Goal: Task Accomplishment & Management: Complete application form

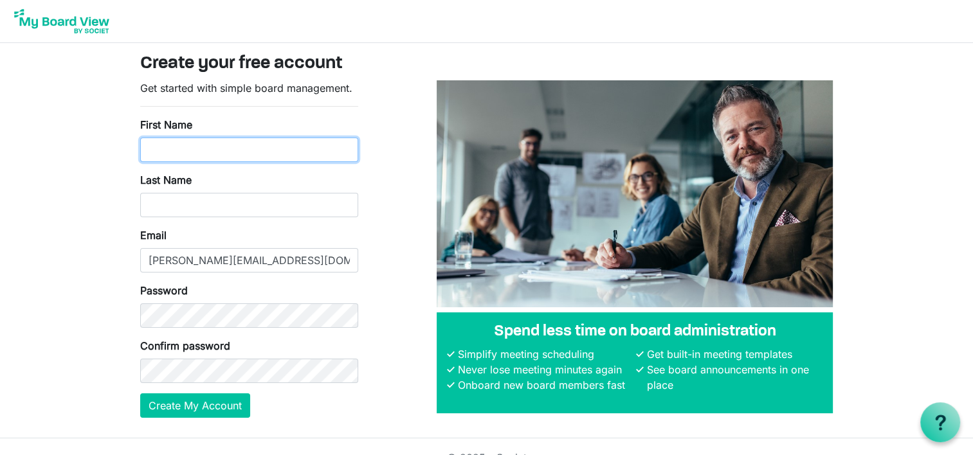
click at [208, 161] on input "First Name" at bounding box center [249, 150] width 218 height 24
type input "Catherine"
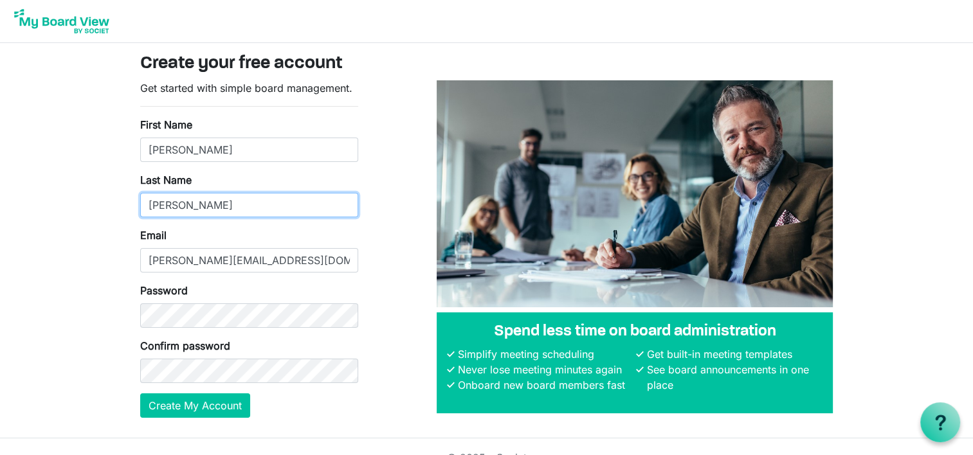
type input "Craig"
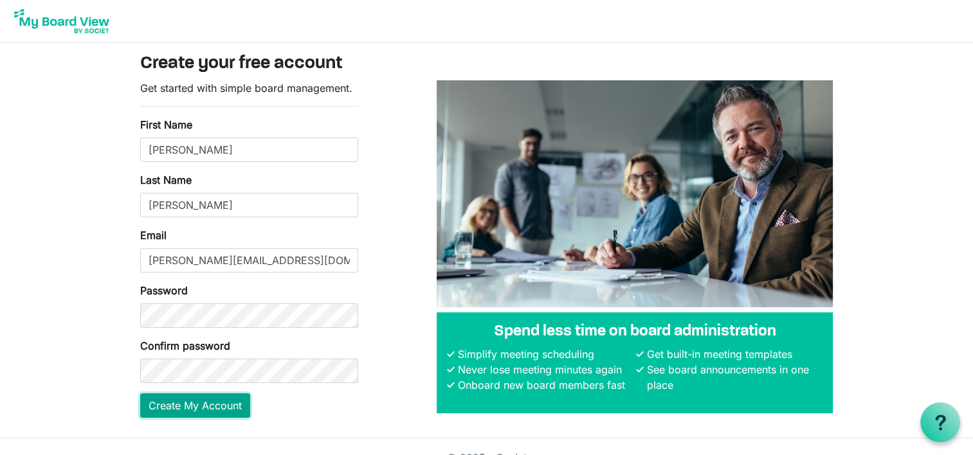
click at [219, 403] on button "Create My Account" at bounding box center [195, 406] width 110 height 24
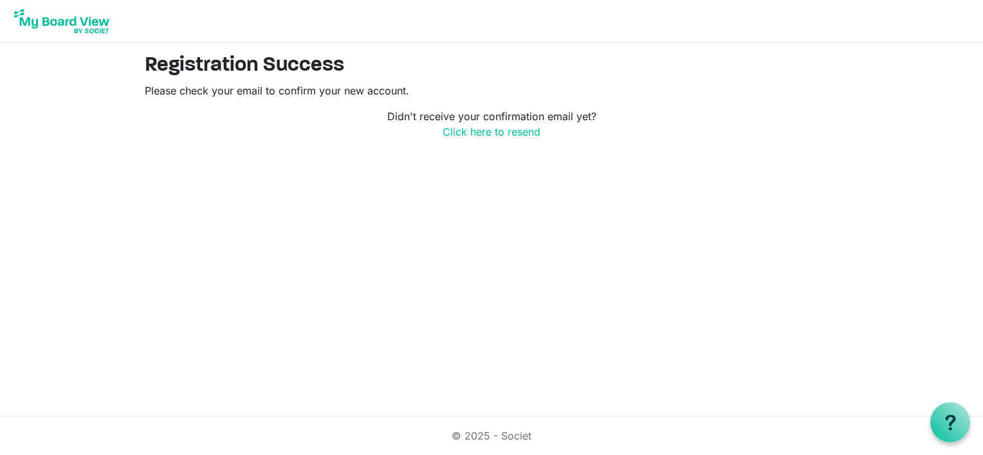
click at [671, 193] on html "Registration Success Please check your email to confirm your new account. Didn'…" at bounding box center [491, 227] width 983 height 455
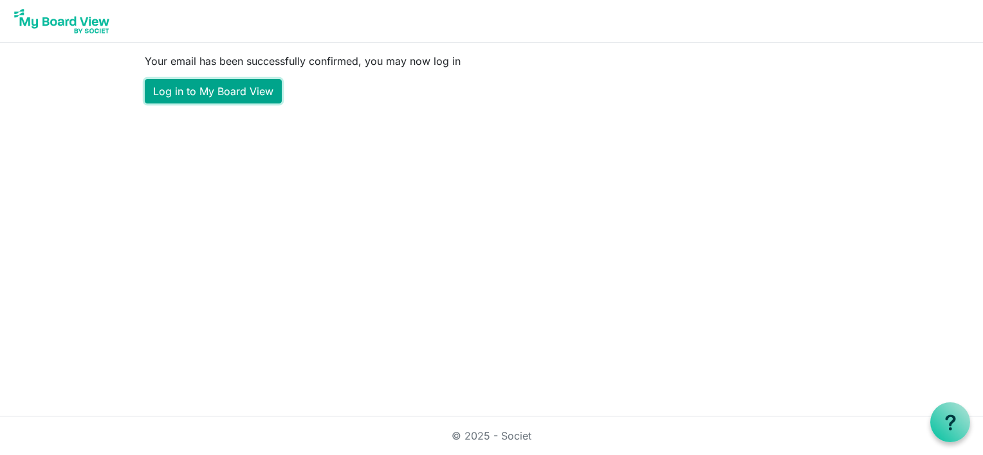
click at [237, 87] on link "Log in to My Board View" at bounding box center [213, 91] width 137 height 24
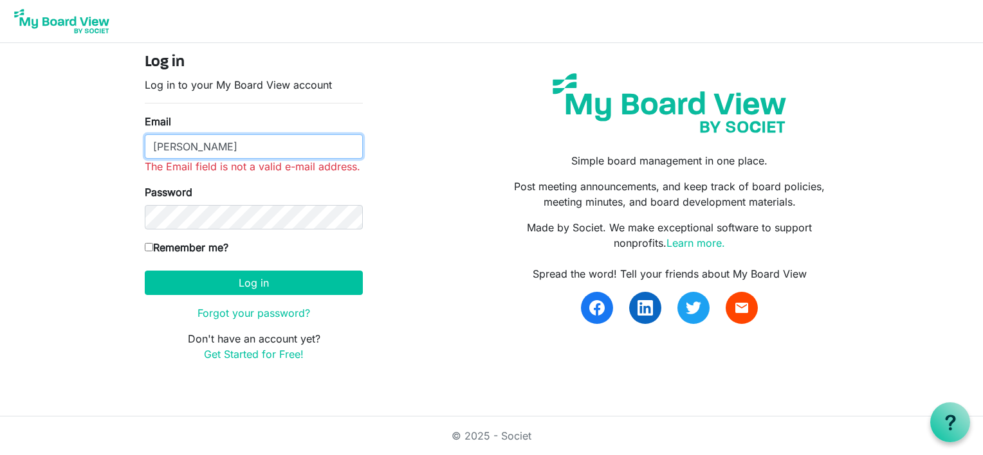
drag, startPoint x: 253, startPoint y: 145, endPoint x: 87, endPoint y: 145, distance: 165.9
click at [87, 145] on body "Log in Log in to your My Board View account Email [PERSON_NAME] The Email field…" at bounding box center [491, 191] width 983 height 383
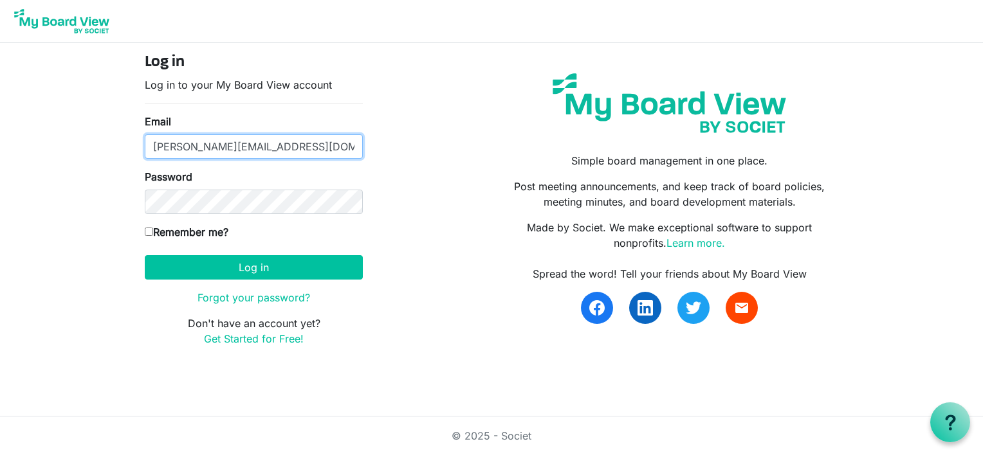
type input "[PERSON_NAME][EMAIL_ADDRESS][DOMAIN_NAME]"
click at [151, 234] on input "Remember me?" at bounding box center [149, 232] width 8 height 8
checkbox input "true"
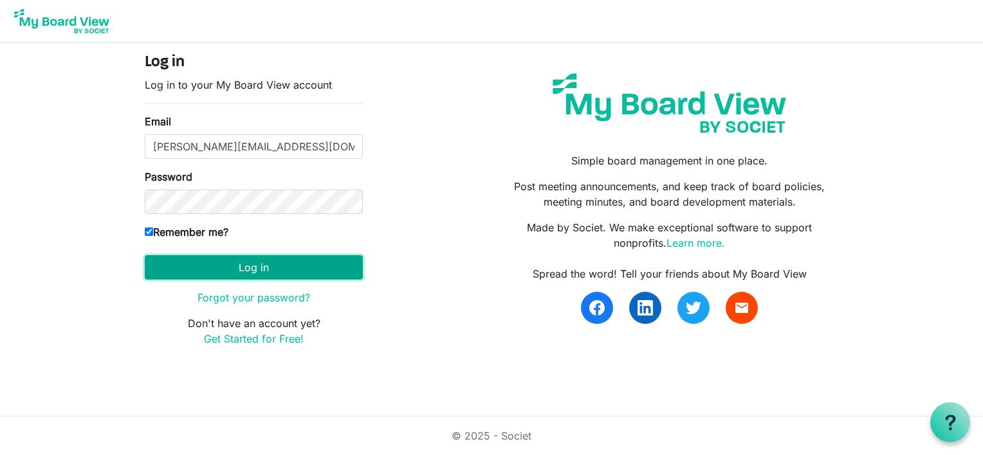
click at [231, 264] on button "Log in" at bounding box center [254, 267] width 218 height 24
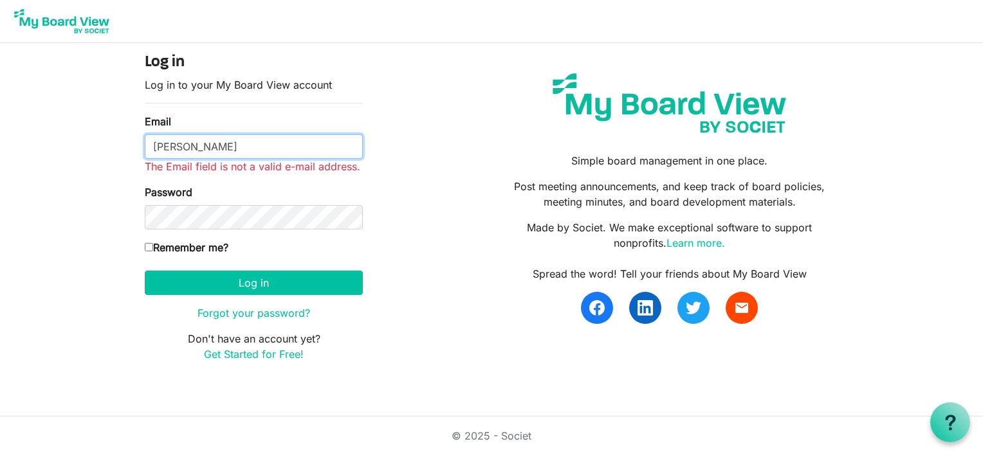
drag, startPoint x: 222, startPoint y: 143, endPoint x: 60, endPoint y: 118, distance: 163.4
click at [60, 118] on body "Log in Log in to your My Board View account Email Catherine Craig The Email fie…" at bounding box center [491, 191] width 983 height 383
drag, startPoint x: 301, startPoint y: 149, endPoint x: -3, endPoint y: 136, distance: 303.9
click at [0, 136] on html "Log in Log in to your My Board View account Email Catherine Craig The Email fie…" at bounding box center [491, 227] width 983 height 455
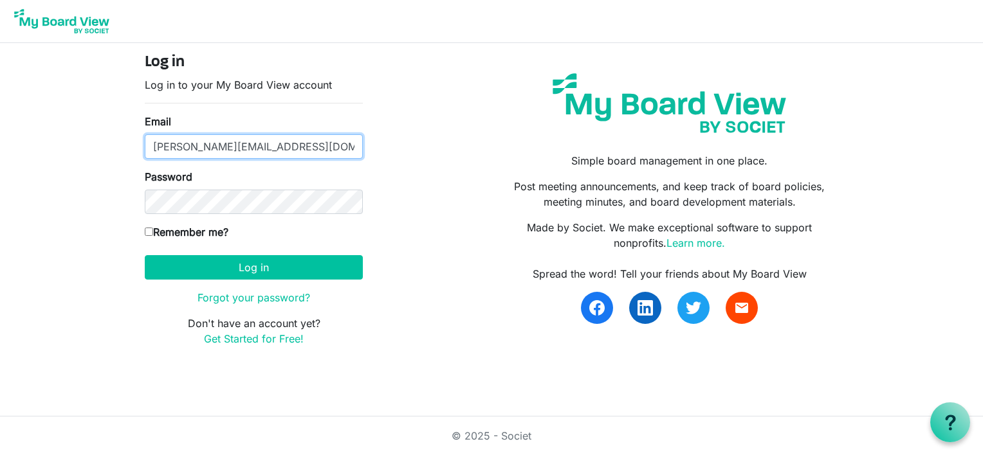
type input "[PERSON_NAME][EMAIL_ADDRESS][DOMAIN_NAME]"
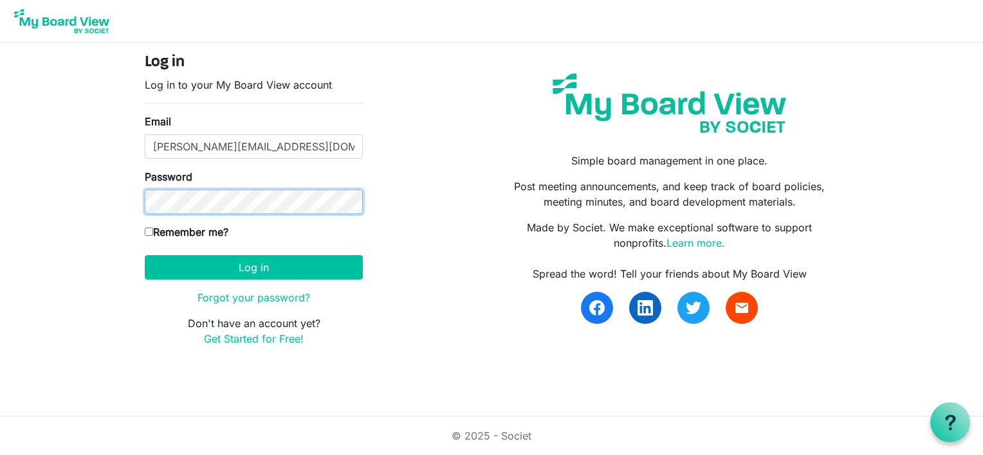
click at [87, 210] on body "Log in Log in to your My Board View account Email catherine@rbcraig.com Passwor…" at bounding box center [491, 183] width 983 height 367
click at [151, 232] on input "Remember me?" at bounding box center [149, 232] width 8 height 8
checkbox input "true"
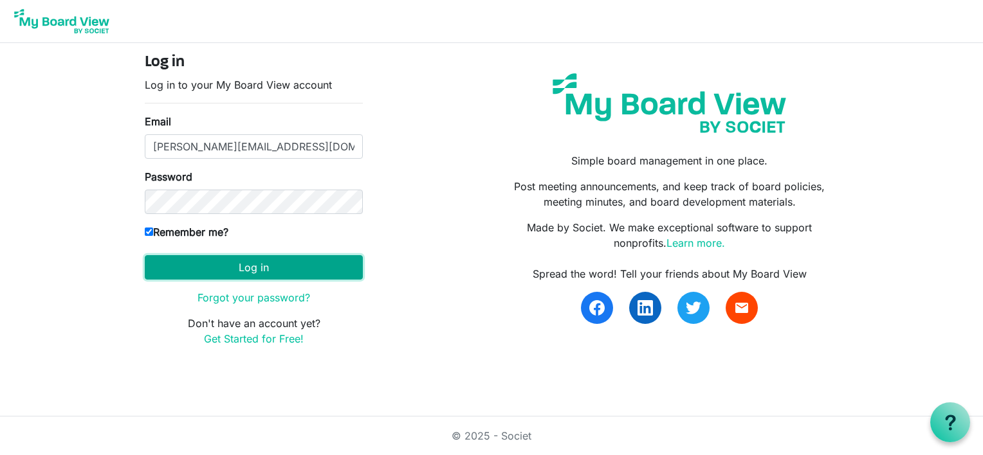
click at [257, 270] on button "Log in" at bounding box center [254, 267] width 218 height 24
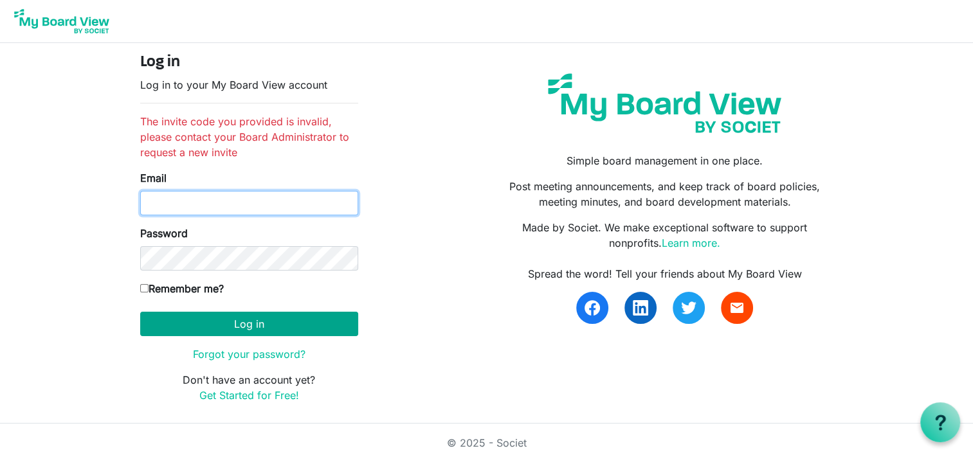
type input "[PERSON_NAME][EMAIL_ADDRESS][DOMAIN_NAME]"
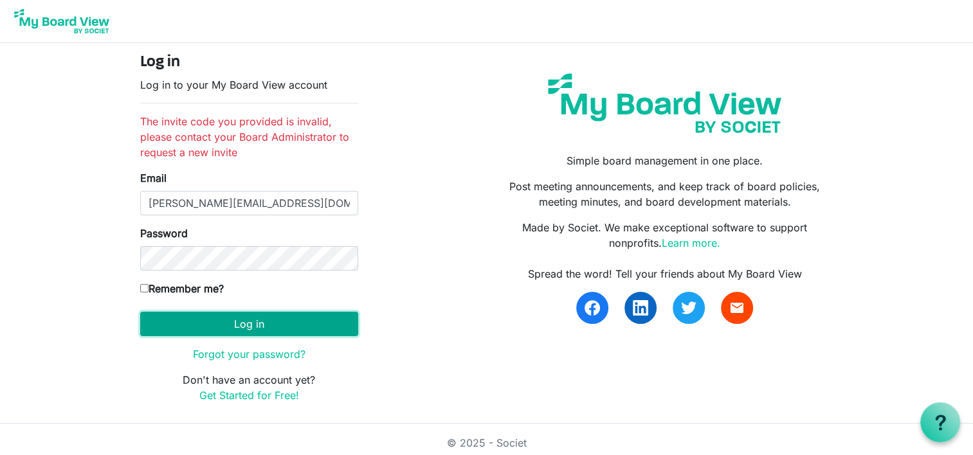
click at [253, 325] on button "Log in" at bounding box center [249, 324] width 218 height 24
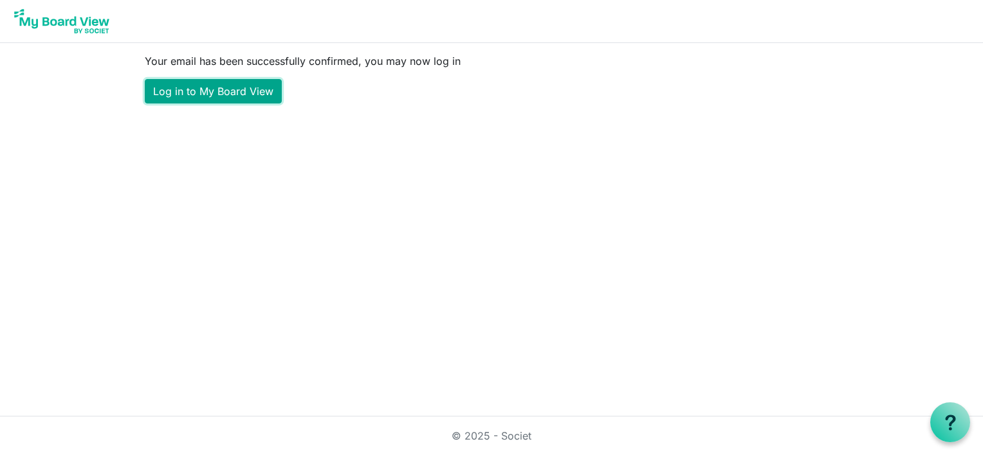
click at [246, 98] on link "Log in to My Board View" at bounding box center [213, 91] width 137 height 24
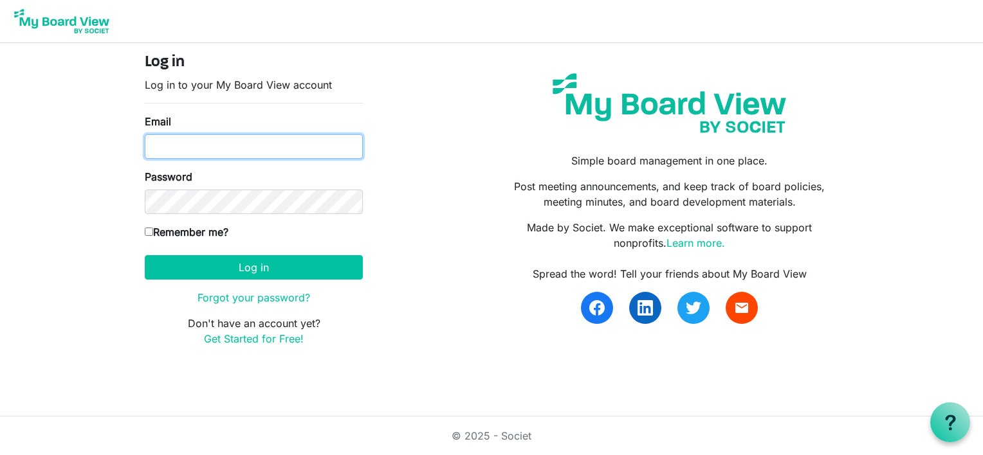
type input "[PERSON_NAME][EMAIL_ADDRESS][DOMAIN_NAME]"
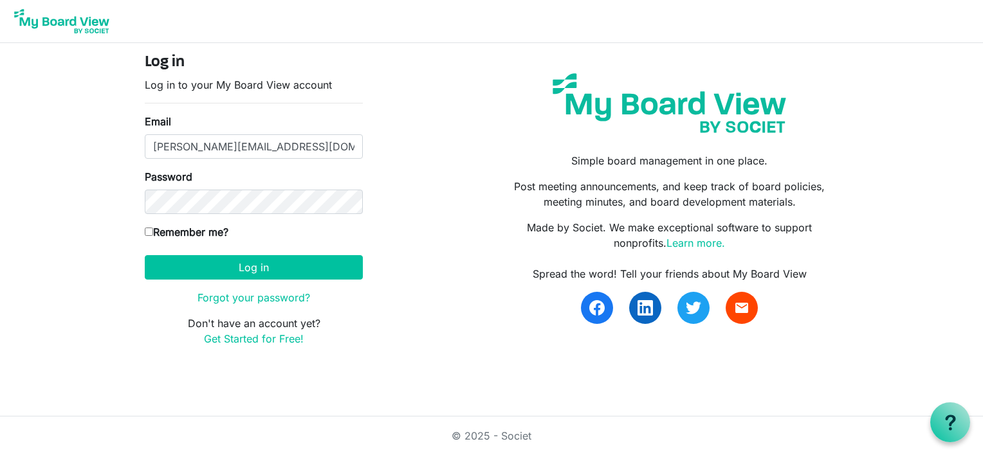
click at [443, 242] on div "Log in Log in to your My Board View account Email catherine@rbcraig.com Passwor…" at bounding box center [491, 205] width 713 height 304
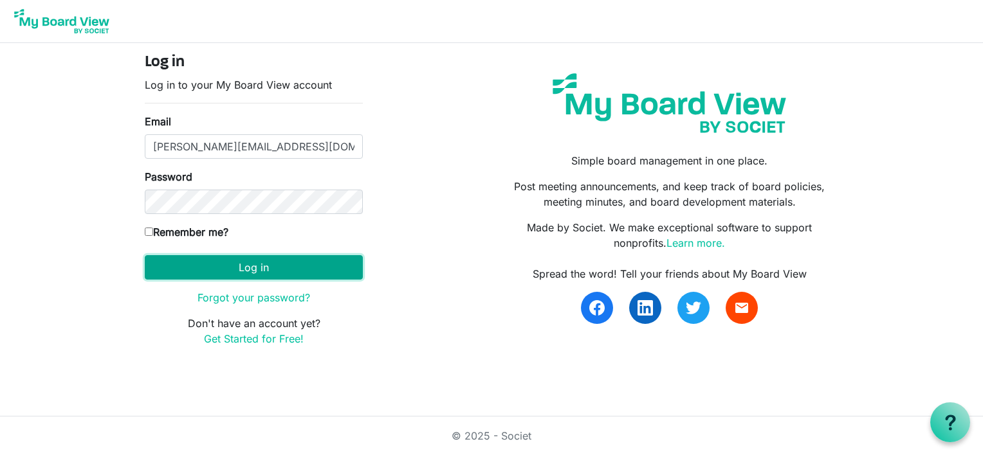
click at [291, 261] on button "Log in" at bounding box center [254, 267] width 218 height 24
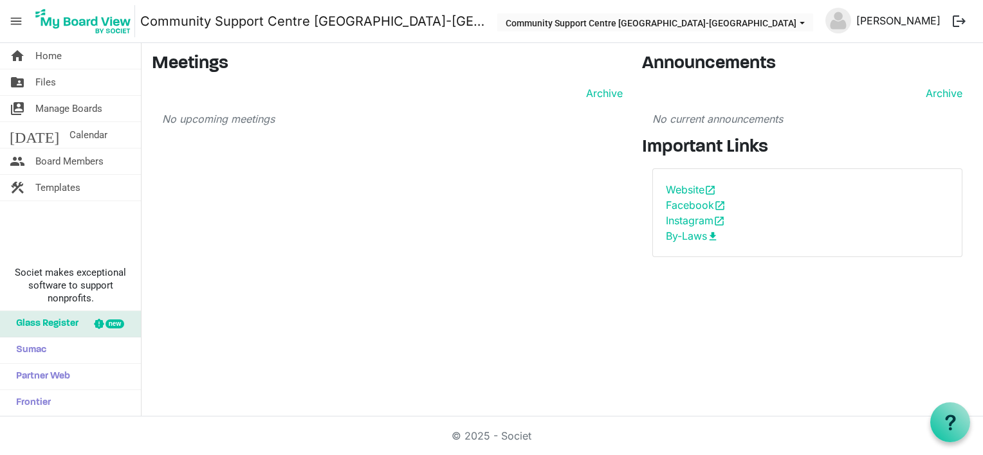
click at [921, 18] on link "[PERSON_NAME]" at bounding box center [898, 21] width 95 height 26
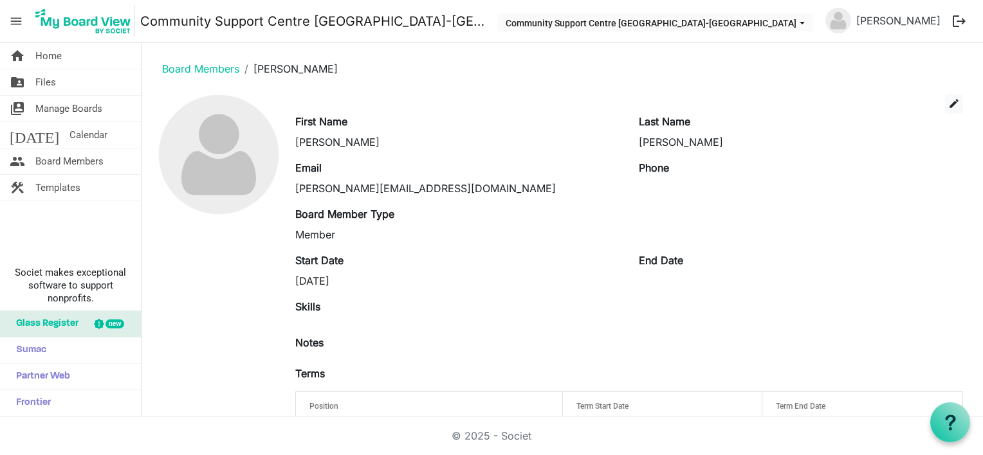
click at [962, 15] on button "logout" at bounding box center [958, 21] width 27 height 27
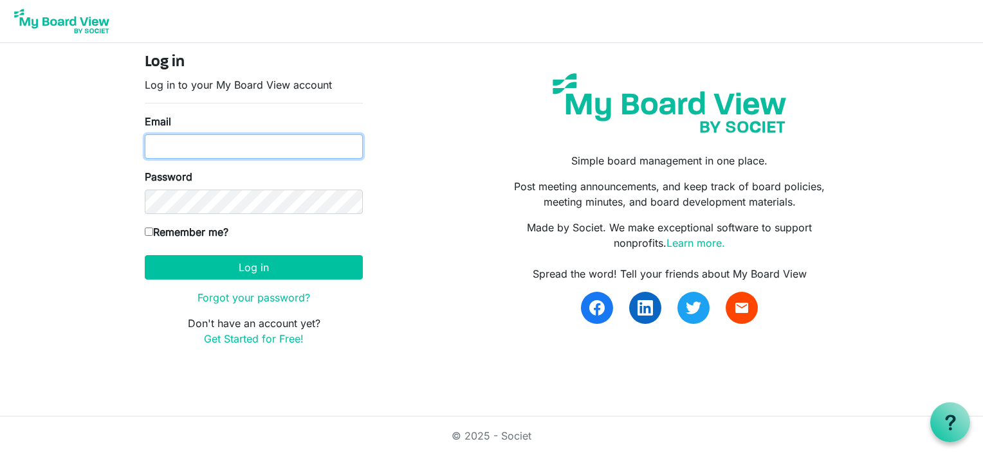
type input "[PERSON_NAME][EMAIL_ADDRESS][DOMAIN_NAME]"
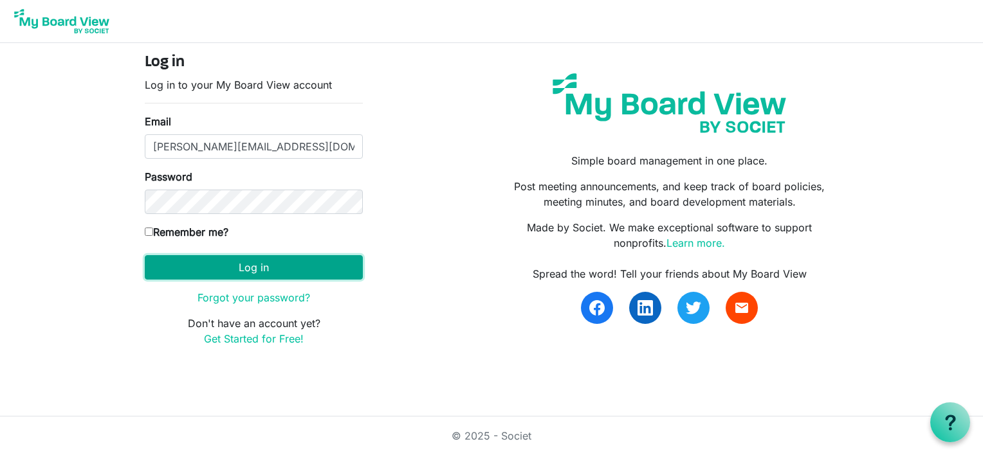
click at [247, 265] on button "Log in" at bounding box center [254, 267] width 218 height 24
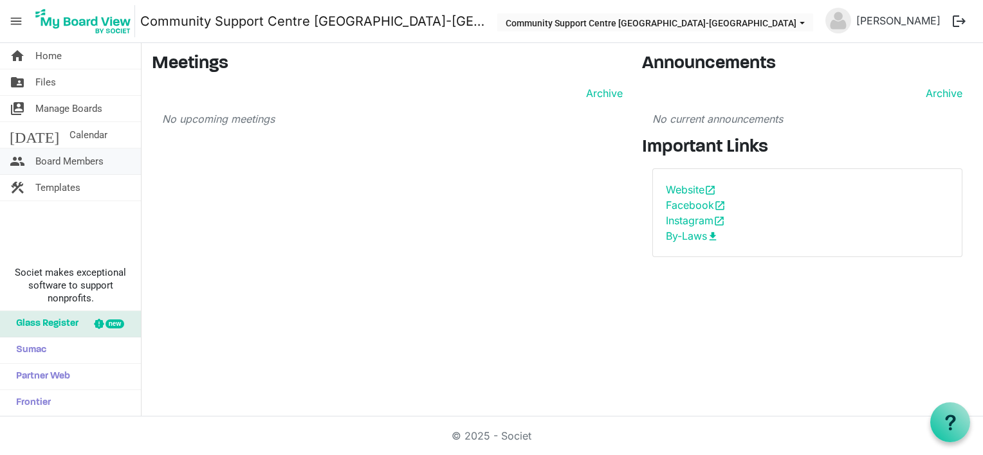
click at [85, 154] on span "Board Members" at bounding box center [69, 162] width 68 height 26
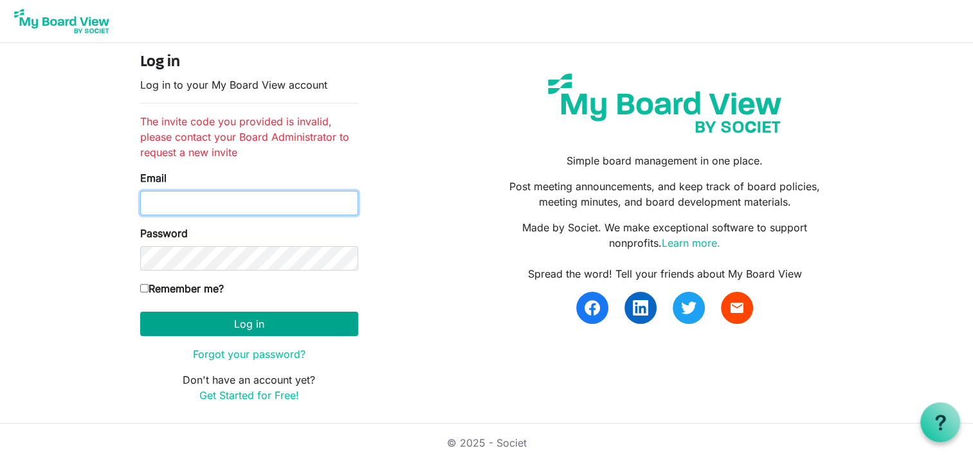
type input "[PERSON_NAME][EMAIL_ADDRESS][DOMAIN_NAME]"
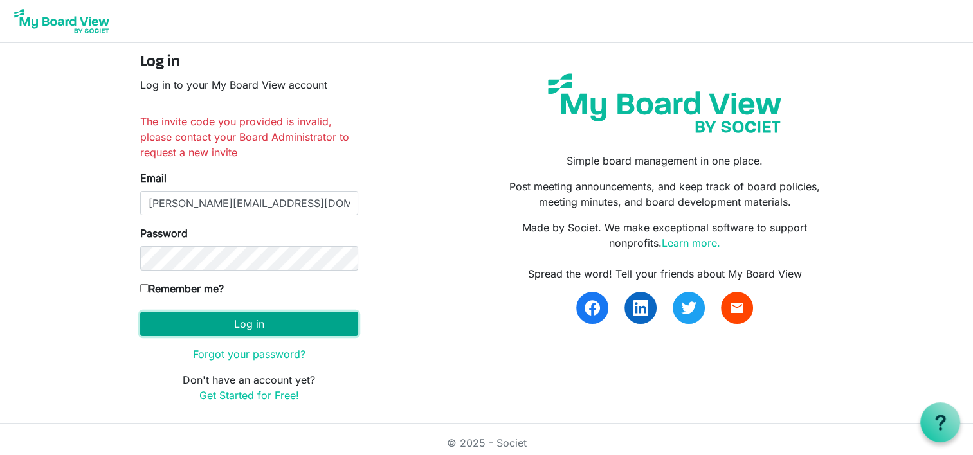
click at [226, 324] on button "Log in" at bounding box center [249, 324] width 218 height 24
click at [226, 321] on button "Log in" at bounding box center [249, 324] width 218 height 24
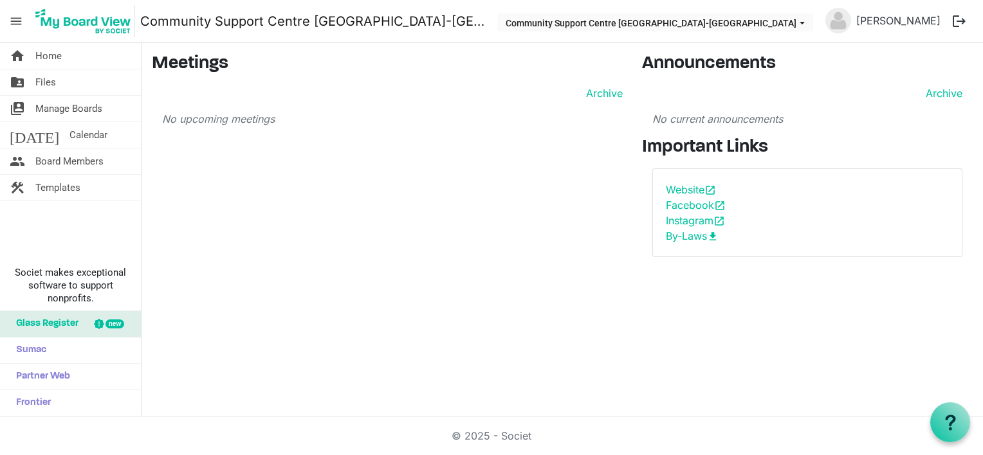
click at [950, 18] on button "logout" at bounding box center [958, 21] width 27 height 27
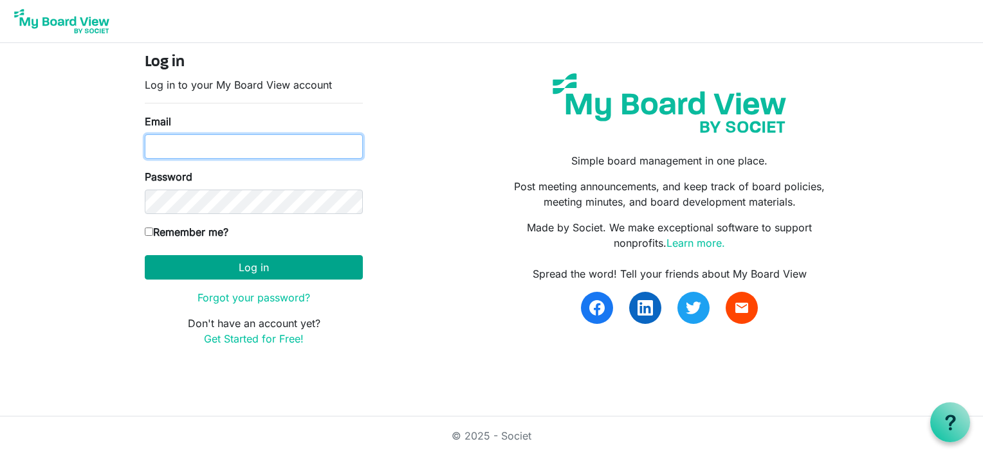
type input "[PERSON_NAME][EMAIL_ADDRESS][DOMAIN_NAME]"
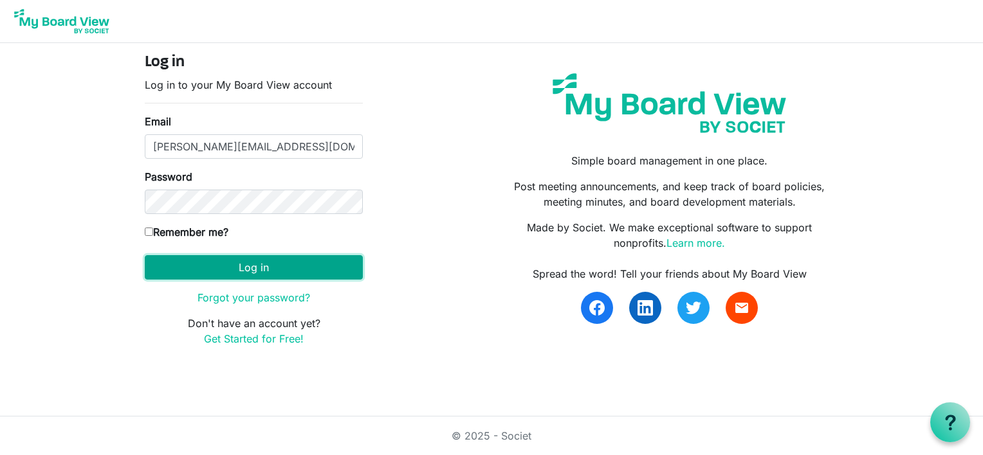
click at [255, 266] on button "Log in" at bounding box center [254, 267] width 218 height 24
